Goal: Task Accomplishment & Management: Manage account settings

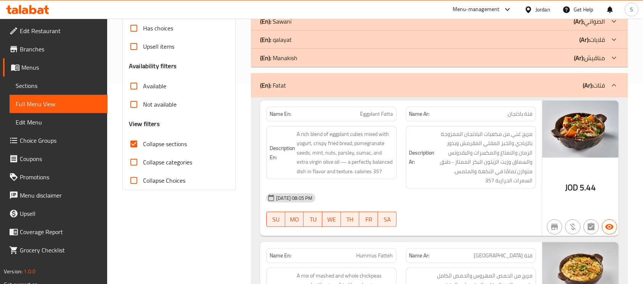
scroll to position [200, 0]
click at [473, 226] on div at bounding box center [470, 227] width 139 height 9
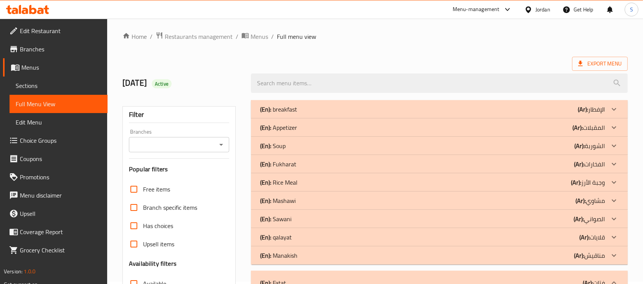
scroll to position [0, 0]
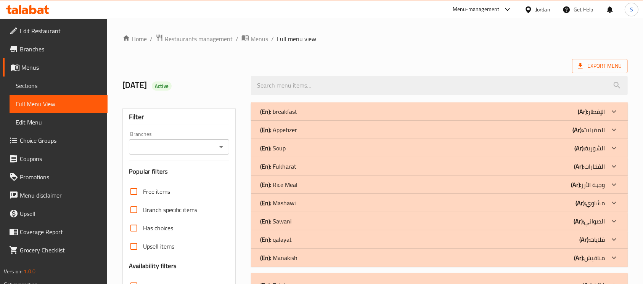
click at [341, 128] on div "(En): Appetizer (Ar): المقبلات" at bounding box center [432, 129] width 345 height 9
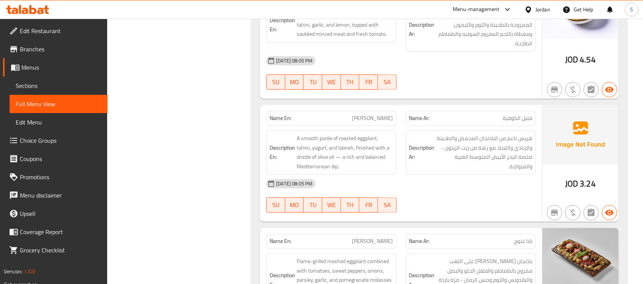
scroll to position [1451, 0]
click at [473, 196] on div "[DATE] 08:05 PM SU MO TU WE TH FR SA" at bounding box center [400, 195] width 279 height 43
drag, startPoint x: 473, startPoint y: 196, endPoint x: 431, endPoint y: 175, distance: 47.2
click at [431, 175] on div "[DATE] 08:05 PM" at bounding box center [400, 183] width 279 height 18
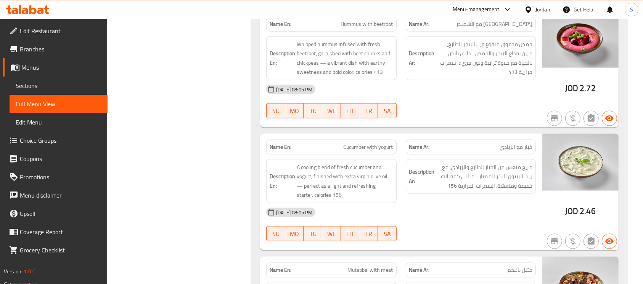
scroll to position [1039, 0]
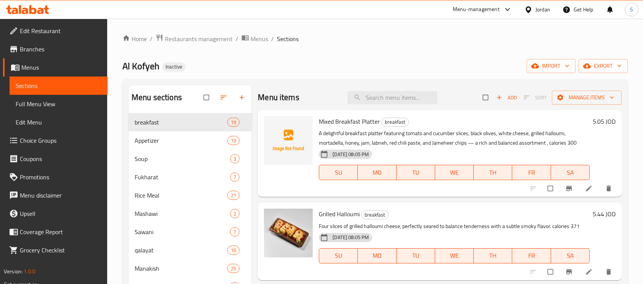
scroll to position [17, 0]
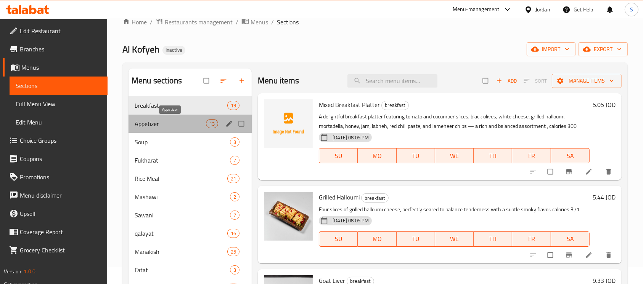
click at [183, 119] on span "Appetizer" at bounding box center [170, 123] width 71 height 9
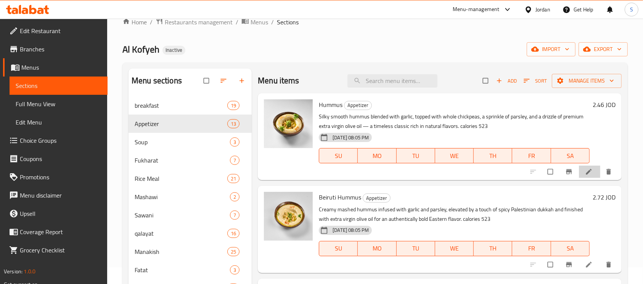
click at [579, 174] on li at bounding box center [589, 172] width 21 height 12
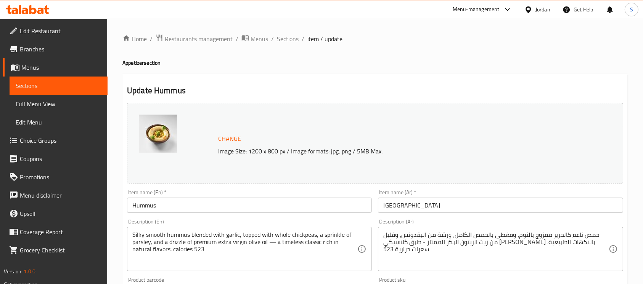
scroll to position [47, 0]
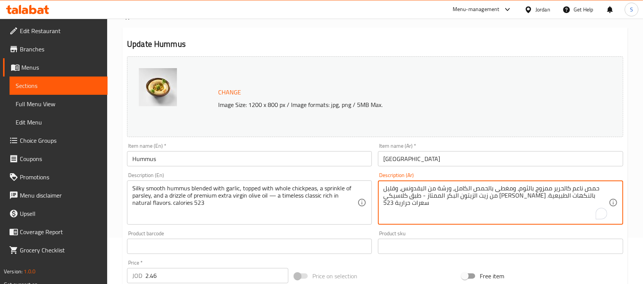
click at [533, 219] on textarea "حمص ناعم كالحرير ممزوج بالثوم، ومغطى بالحمص الكامل، ورشة من البقدونس، وقليل من …" at bounding box center [495, 203] width 225 height 36
click at [571, 186] on textarea "حمص ناعم كالحرير ممزوج بالثوم، ومغطى بالحمص الكامل، ورشة من البقدونس، وقليل من …" at bounding box center [495, 203] width 225 height 36
type textarea "حمص ناعم حريري ممزوج بالثوم، ومغطى بالحمص الكامل، ورشة من البقدونس، وقليل من زي…"
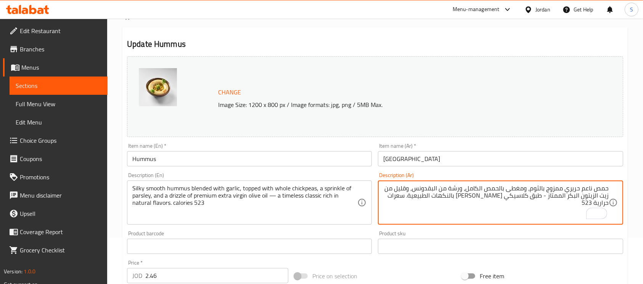
click at [530, 160] on input "[GEOGRAPHIC_DATA]" at bounding box center [500, 158] width 245 height 15
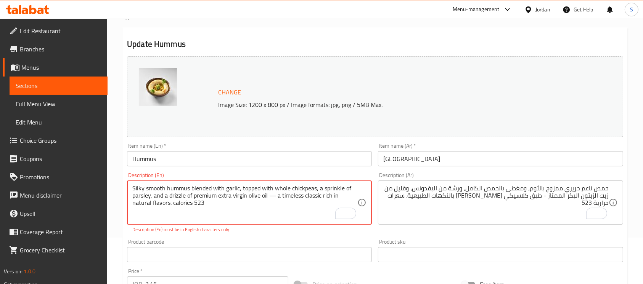
click at [274, 198] on textarea "Silky smooth hummus blended with garlic, topped with whole chickpeas, a sprinkl…" at bounding box center [244, 203] width 225 height 36
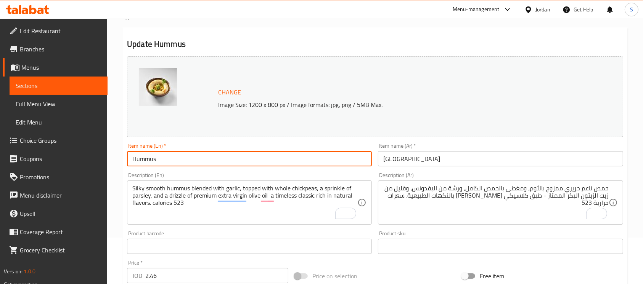
click at [282, 156] on input "Hummus" at bounding box center [249, 158] width 245 height 15
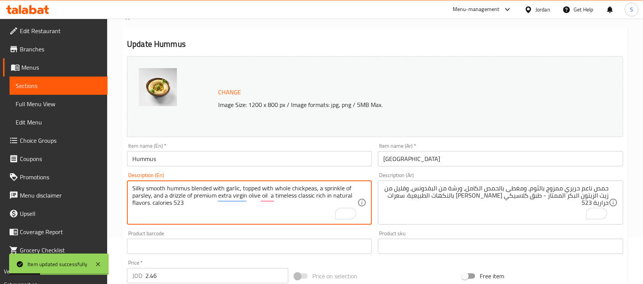
click at [284, 196] on textarea "Silky smooth hummus blended with garlic, topped with whole chickpeas, a sprinkl…" at bounding box center [244, 203] width 225 height 36
type textarea "Silky smooth hummus blended with garlic, topped with whole chickpeas, a sprinkl…"
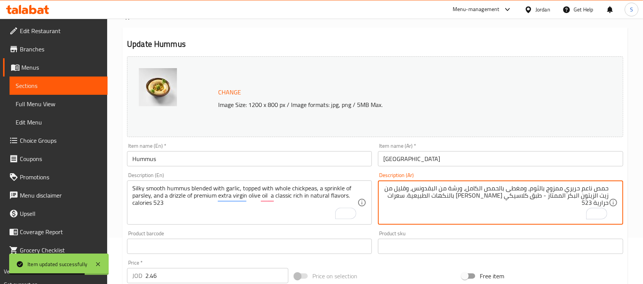
click at [498, 199] on textarea "حمص ناعم حريري ممزوج بالثوم، ومغطى بالحمص الكامل، ورشة من البقدونس، وقليل من زي…" at bounding box center [495, 203] width 225 height 36
type textarea "حمص ناعم حريري ممزوج بالثوم، ومغطى بالحمص الكامل، ورشة من البقدونس، وقليل من زي…"
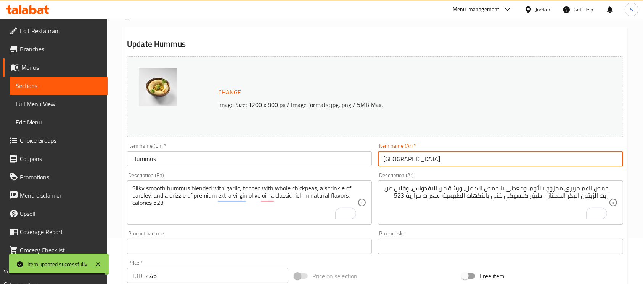
click at [450, 163] on input "[GEOGRAPHIC_DATA]" at bounding box center [500, 158] width 245 height 15
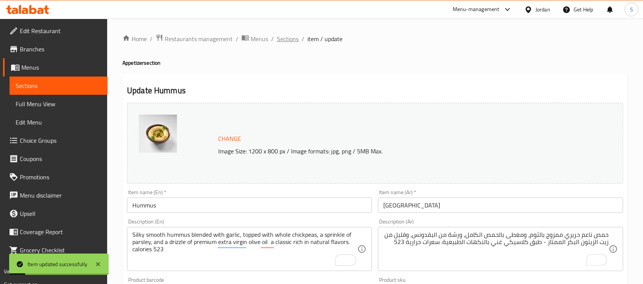
click at [287, 36] on span "Sections" at bounding box center [288, 38] width 22 height 9
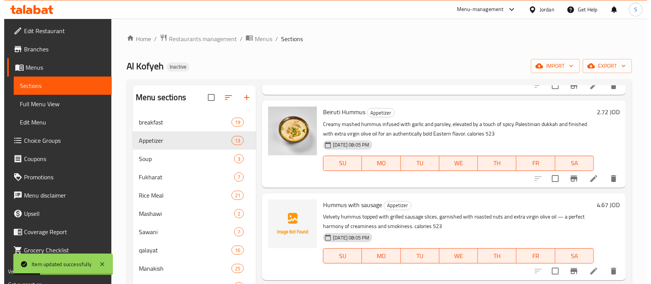
scroll to position [113, 0]
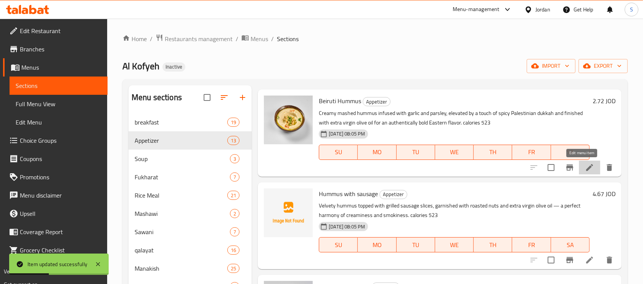
click at [586, 167] on icon at bounding box center [589, 167] width 7 height 7
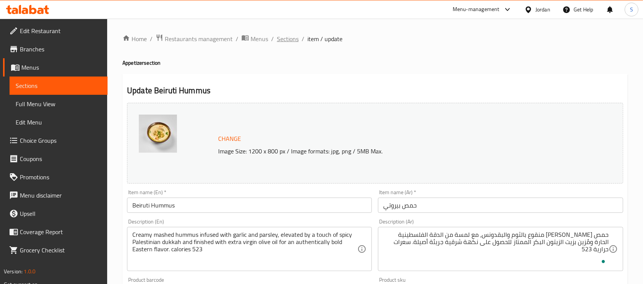
click at [295, 42] on span "Sections" at bounding box center [288, 38] width 22 height 9
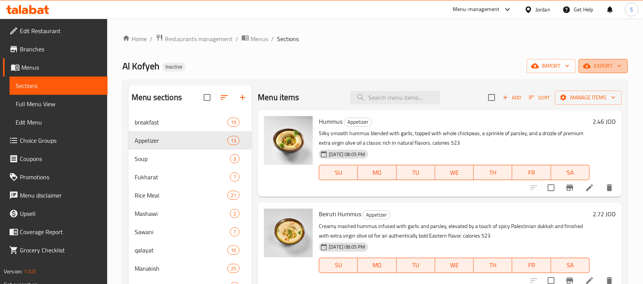
click at [605, 67] on span "export" at bounding box center [602, 66] width 37 height 10
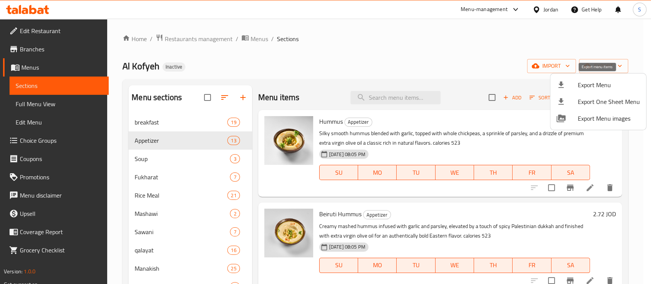
click at [578, 87] on span "Export Menu" at bounding box center [608, 84] width 62 height 9
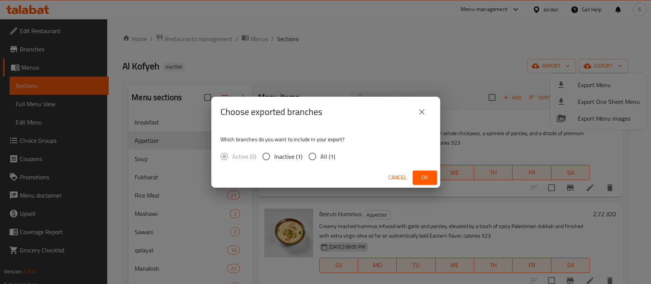
click at [322, 154] on span "All (1)" at bounding box center [327, 156] width 15 height 9
click at [320, 154] on input "All (1)" at bounding box center [312, 157] width 16 height 16
radio input "true"
click at [419, 176] on span "Ok" at bounding box center [425, 178] width 12 height 10
